Goal: Transaction & Acquisition: Purchase product/service

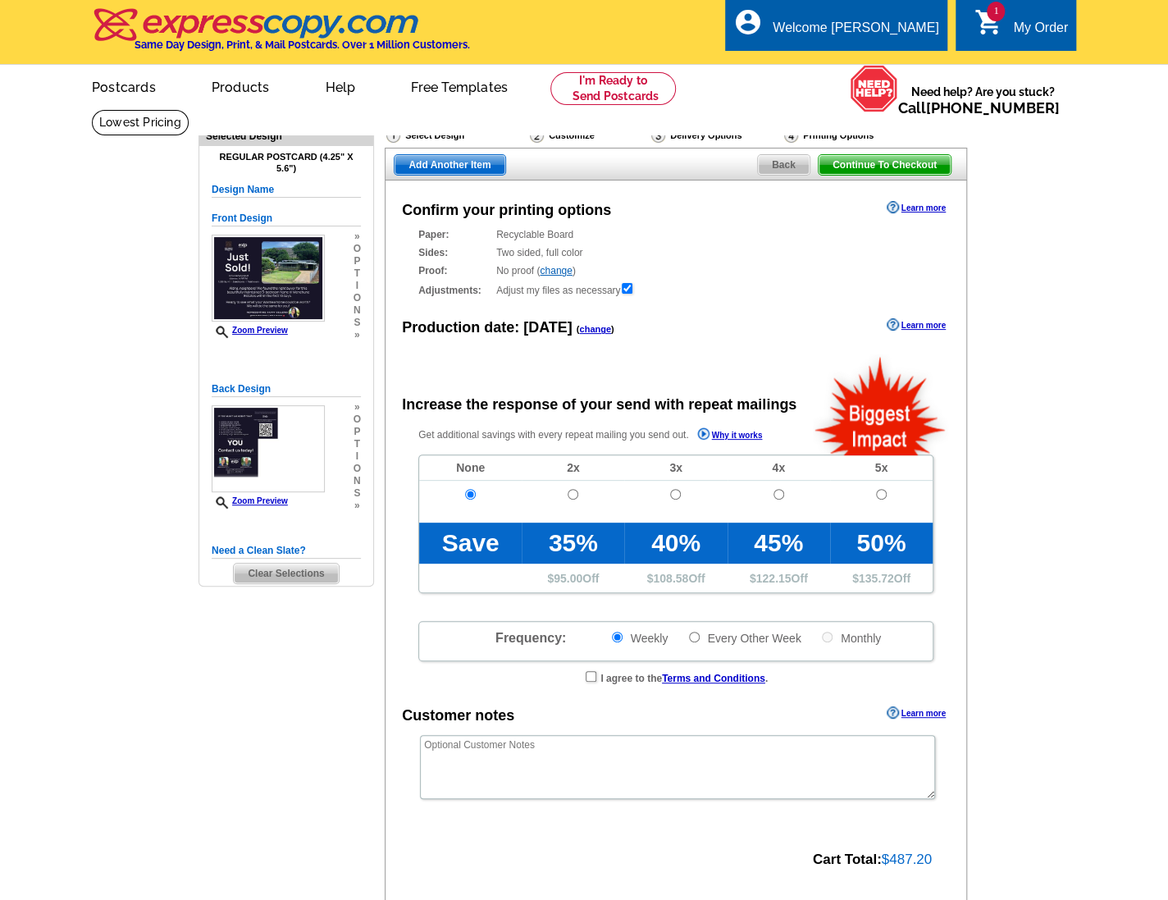
radio input "false"
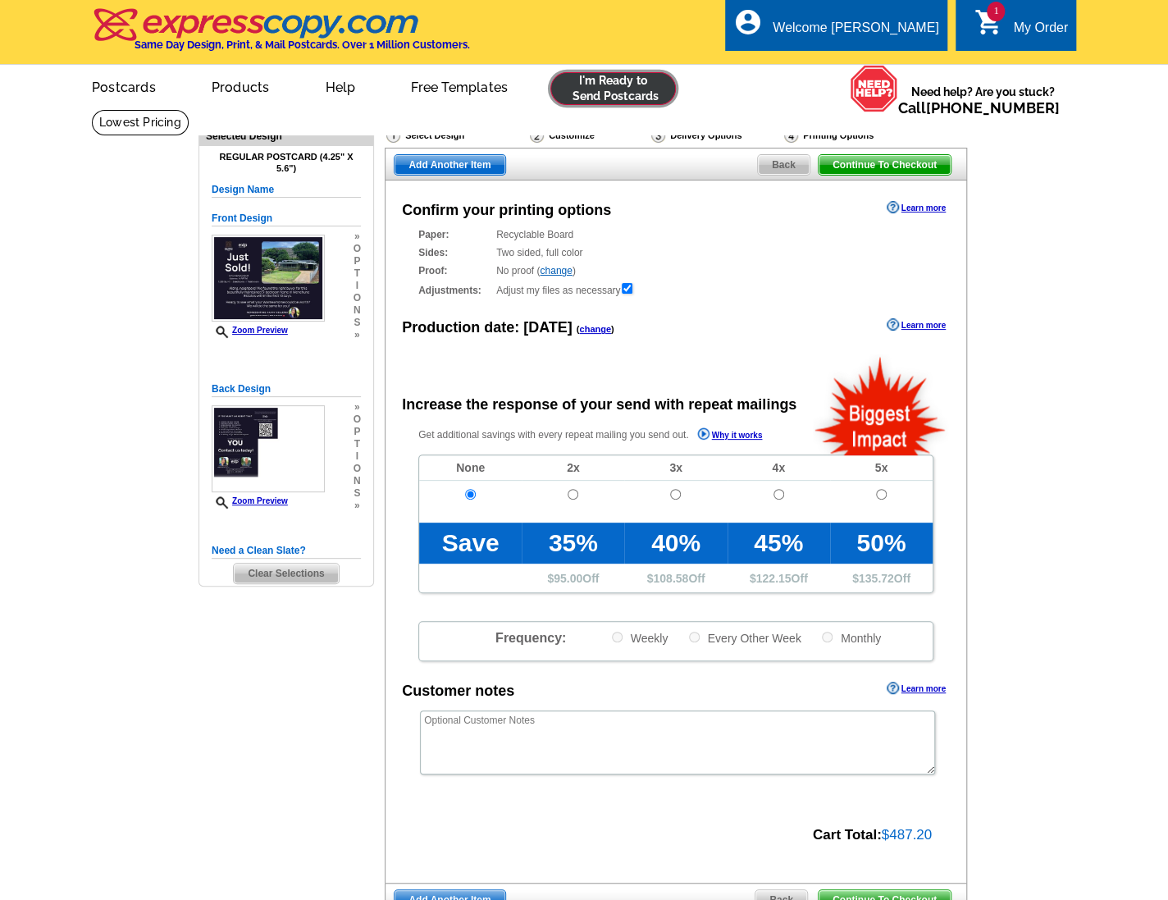
click at [619, 97] on link at bounding box center [612, 88] width 125 height 33
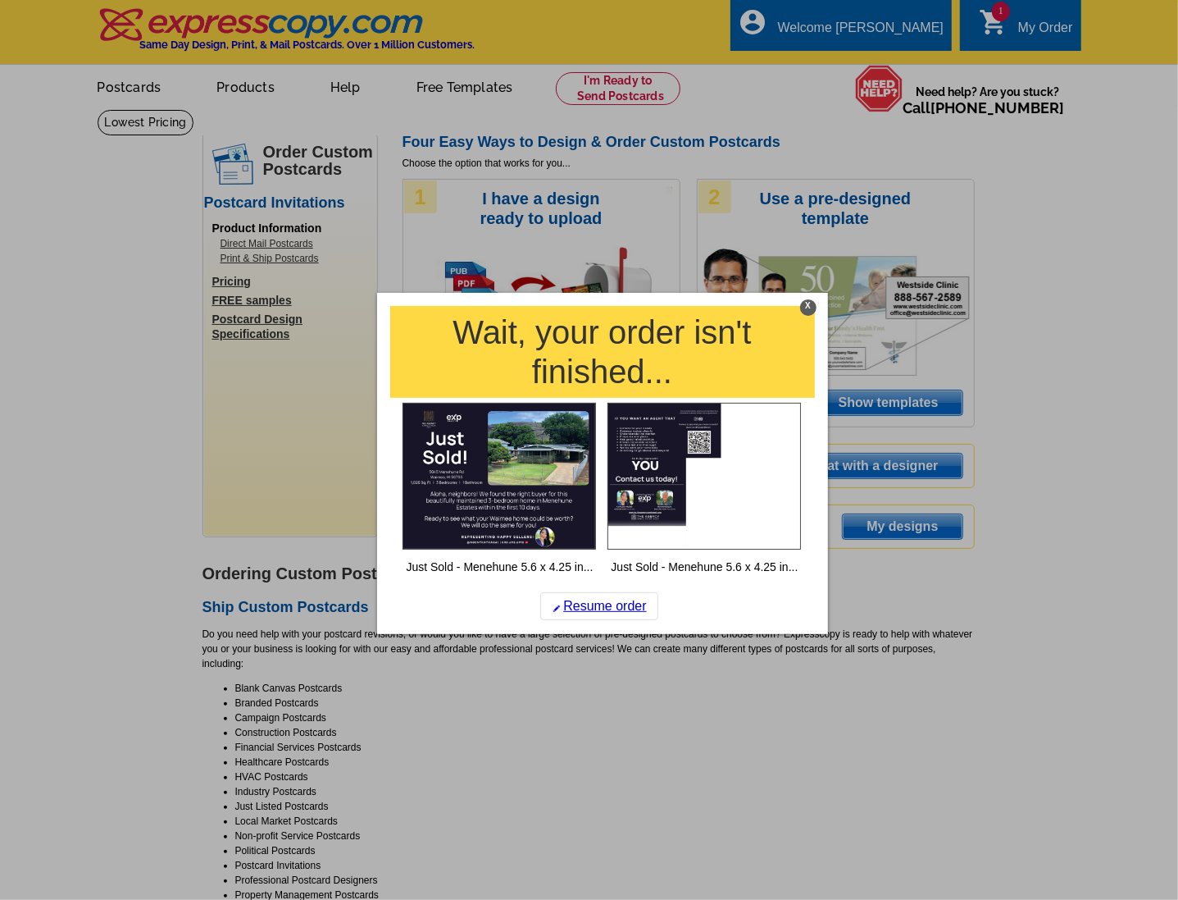
click at [805, 305] on div "X" at bounding box center [808, 307] width 16 height 16
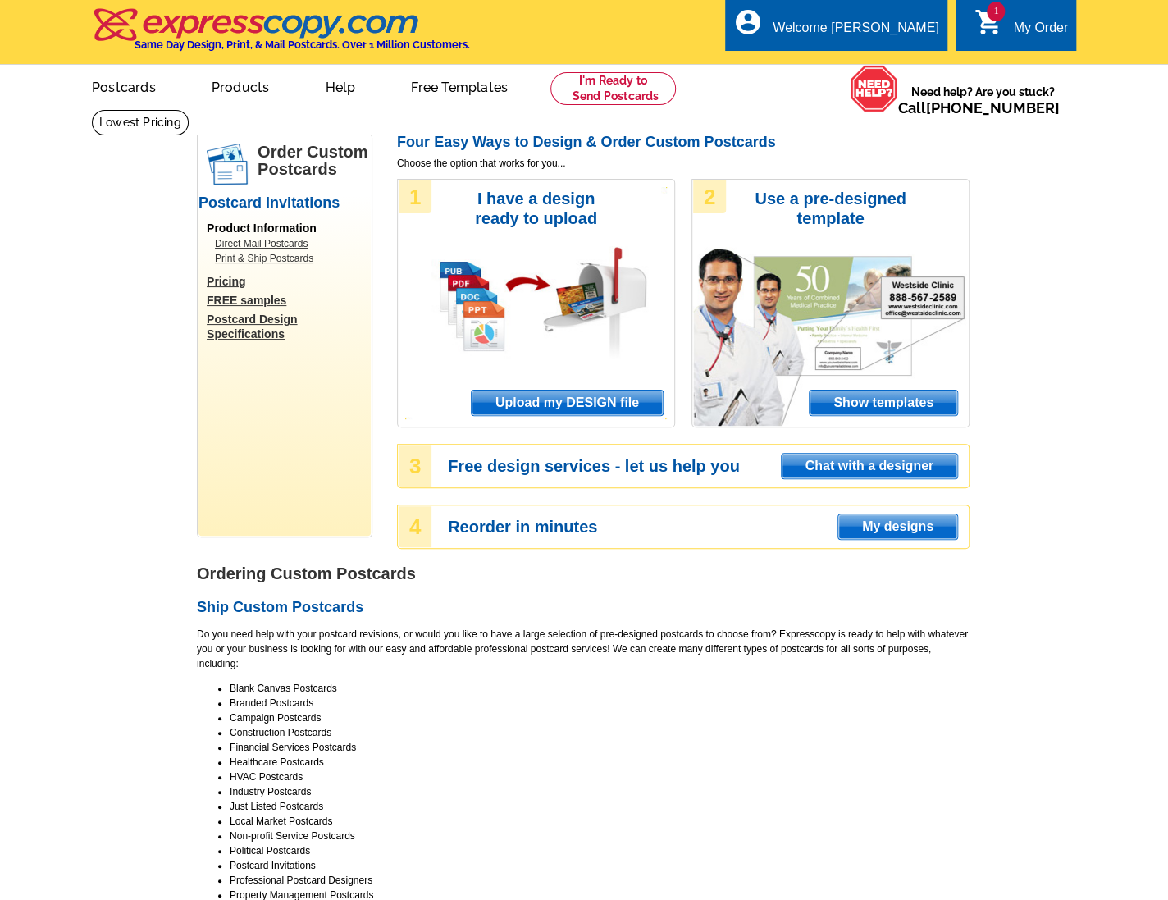
click at [567, 407] on span "Upload my DESIGN file" at bounding box center [567, 402] width 191 height 25
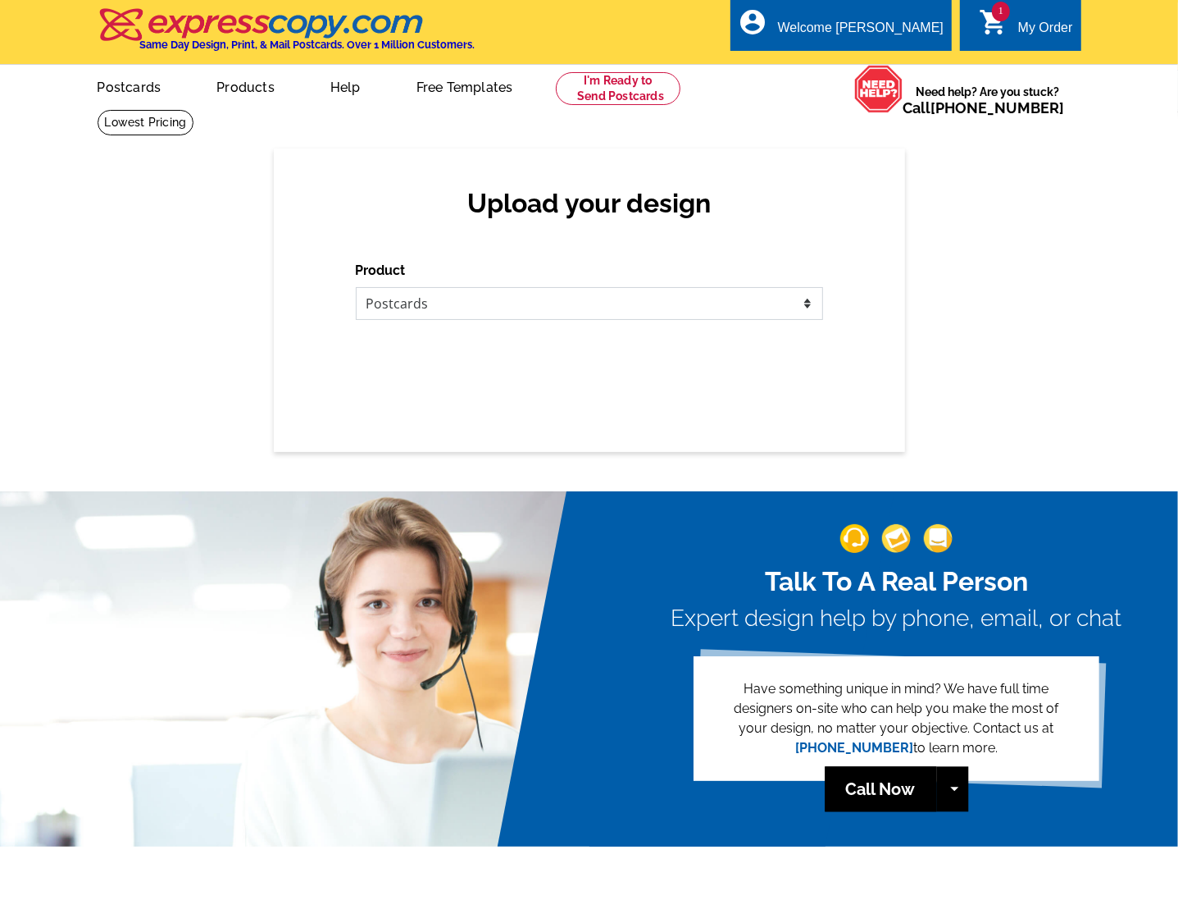
click at [458, 289] on select "Please select the type of file... Postcards Business Cards Letters and flyers G…" at bounding box center [589, 303] width 467 height 33
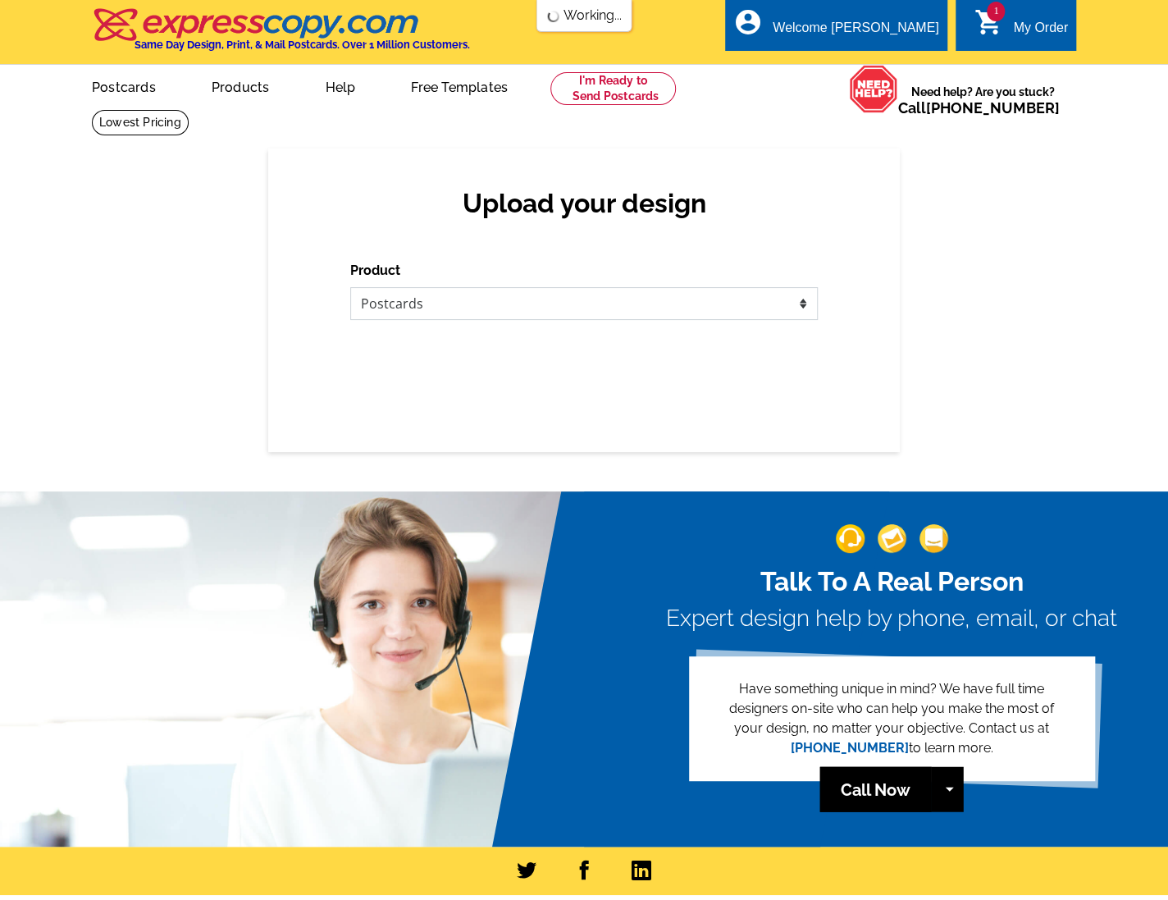
click at [350, 287] on select "Please select the type of file... Postcards Business Cards Letters and flyers G…" at bounding box center [583, 303] width 467 height 33
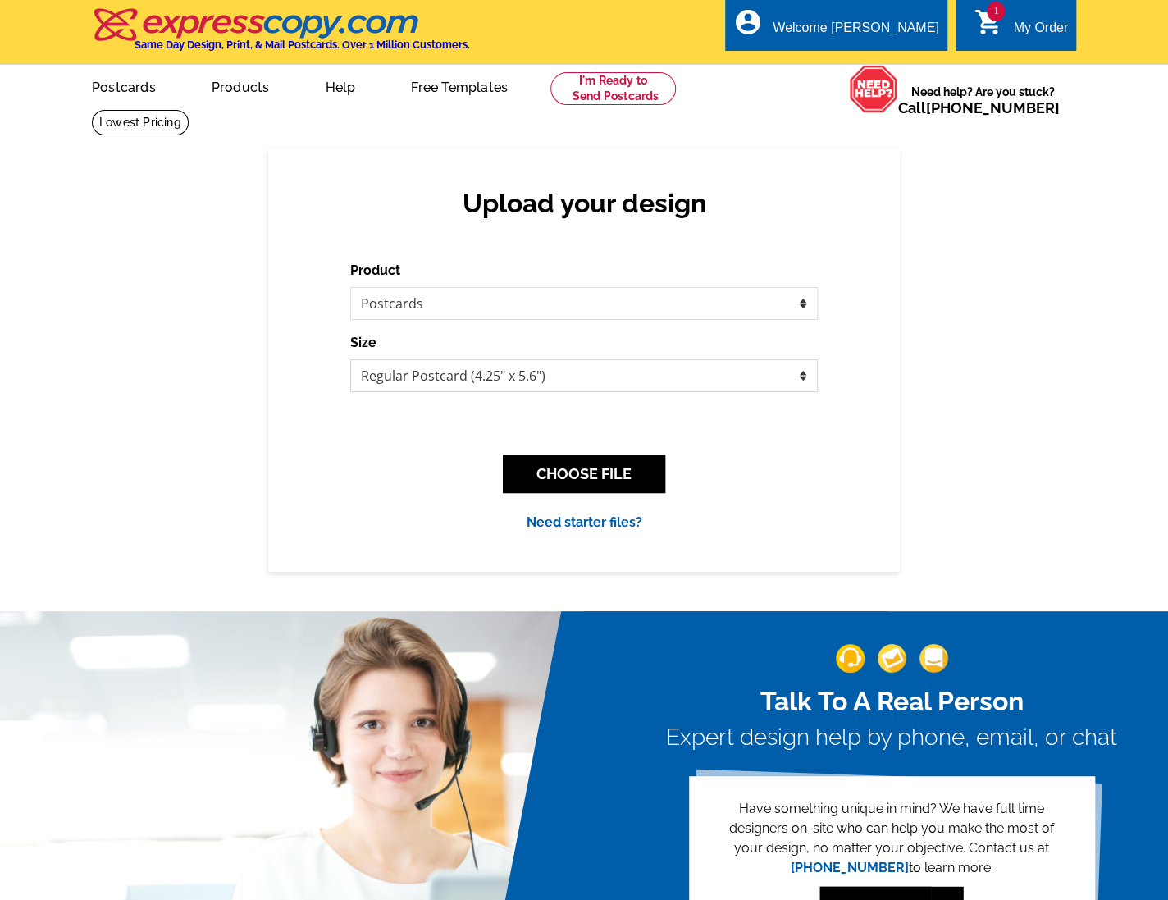
click at [564, 379] on select "Jumbo Postcard (5.5" x 8.5") Regular Postcard (4.25" x 5.6") Panoramic Postcard…" at bounding box center [583, 375] width 467 height 33
click at [633, 43] on div "local_phone Same Day Design, Print, & Mail Postcards. Over 1 Million Customers.…" at bounding box center [584, 33] width 984 height 62
click at [522, 371] on select "Jumbo Postcard (5.5" x 8.5") Regular Postcard (4.25" x 5.6") Panoramic Postcard…" at bounding box center [583, 375] width 467 height 33
click at [69, 355] on div "Upload your design Product Please select the type of file... Postcards Business…" at bounding box center [584, 359] width 1168 height 422
click at [44, 364] on div "Upload your design Product Please select the type of file... Postcards Business…" at bounding box center [584, 359] width 1168 height 422
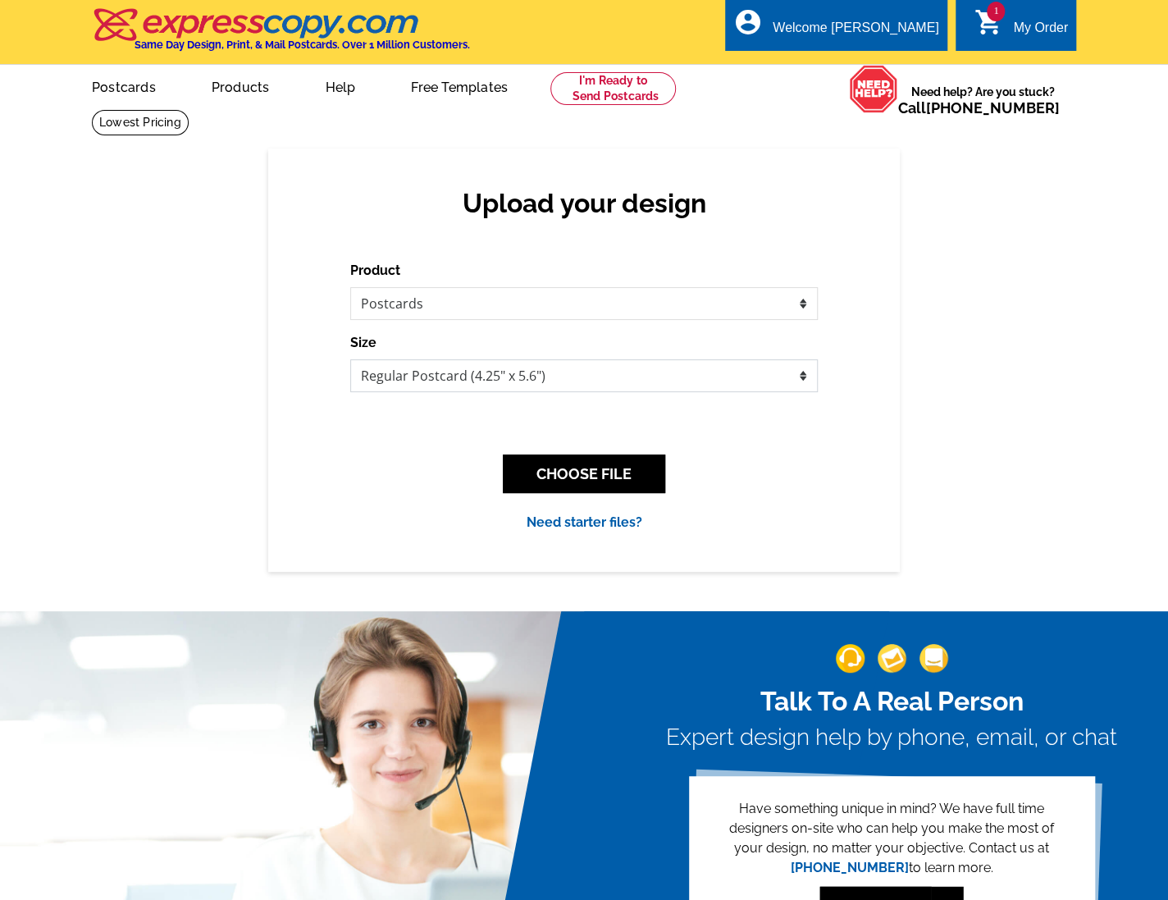
click at [457, 365] on select "Jumbo Postcard (5.5" x 8.5") Regular Postcard (4.25" x 5.6") Panoramic Postcard…" at bounding box center [583, 375] width 467 height 33
select select "2"
click at [350, 359] on select "Jumbo Postcard (5.5" x 8.5") Regular Postcard (4.25" x 5.6") Panoramic Postcard…" at bounding box center [583, 375] width 467 height 33
click at [38, 384] on div "Upload your design Product Please select the type of file... Postcards Business…" at bounding box center [584, 359] width 1168 height 422
click at [84, 290] on div "Upload your design Product Please select the type of file... Postcards Business…" at bounding box center [584, 359] width 1168 height 422
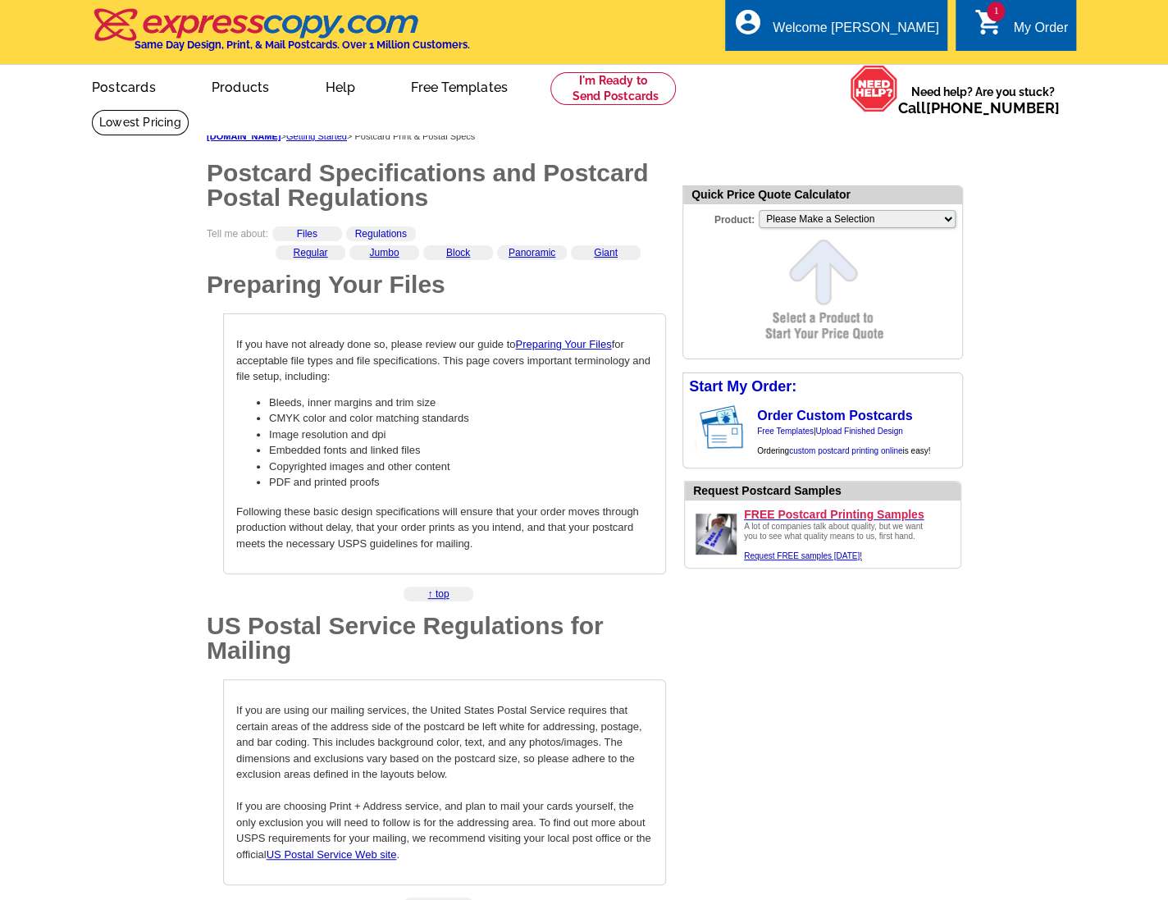
click at [382, 254] on link "Jumbo" at bounding box center [384, 252] width 30 height 11
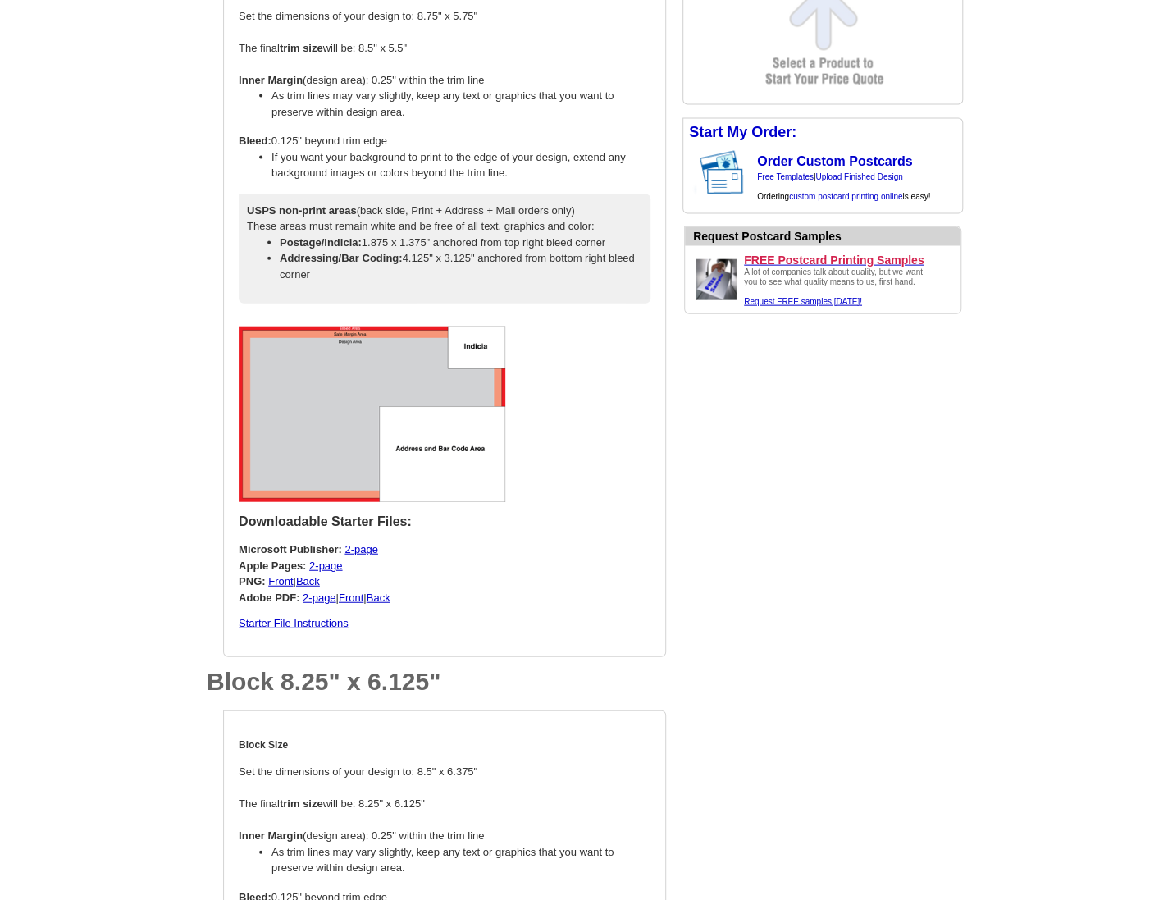
scroll to position [1814, 0]
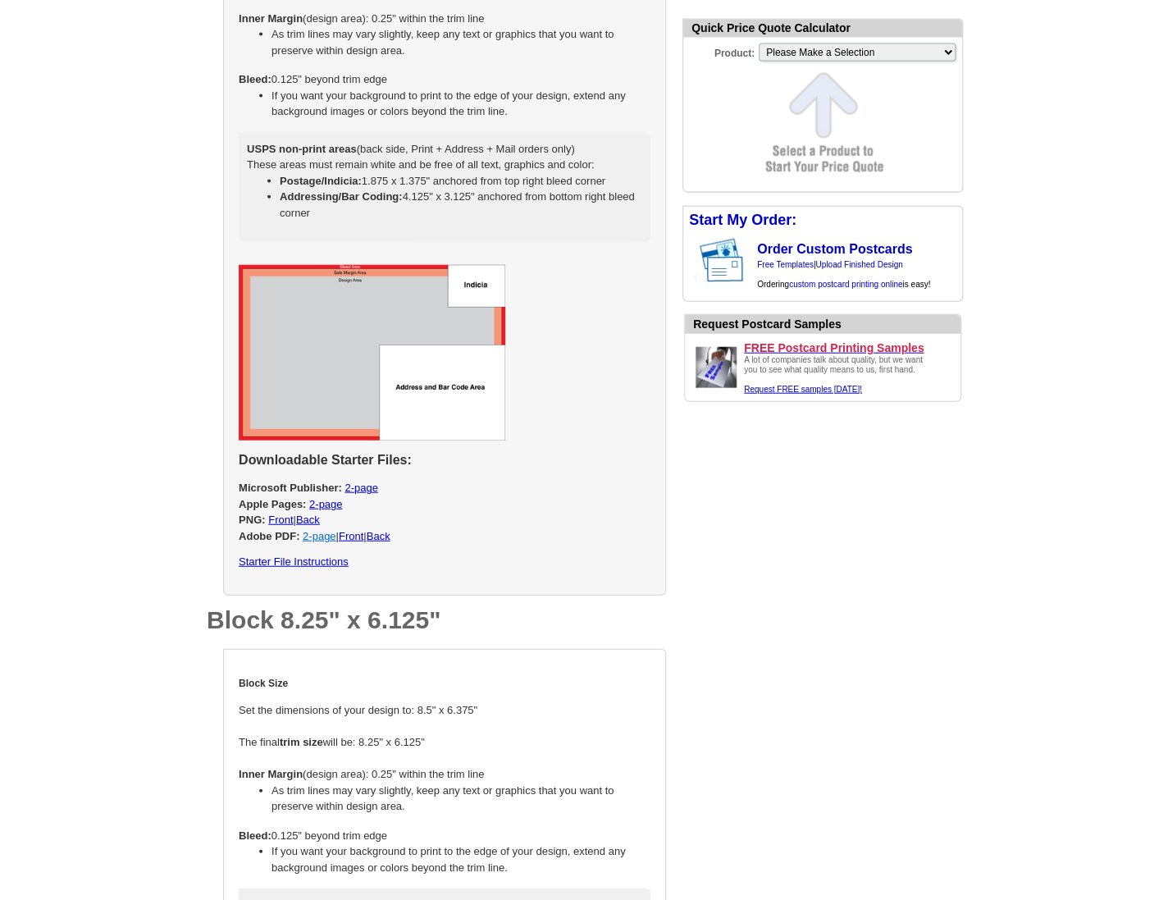
click at [308, 536] on link "2-page" at bounding box center [319, 536] width 33 height 12
select select "2"
